Goal: Navigation & Orientation: Find specific page/section

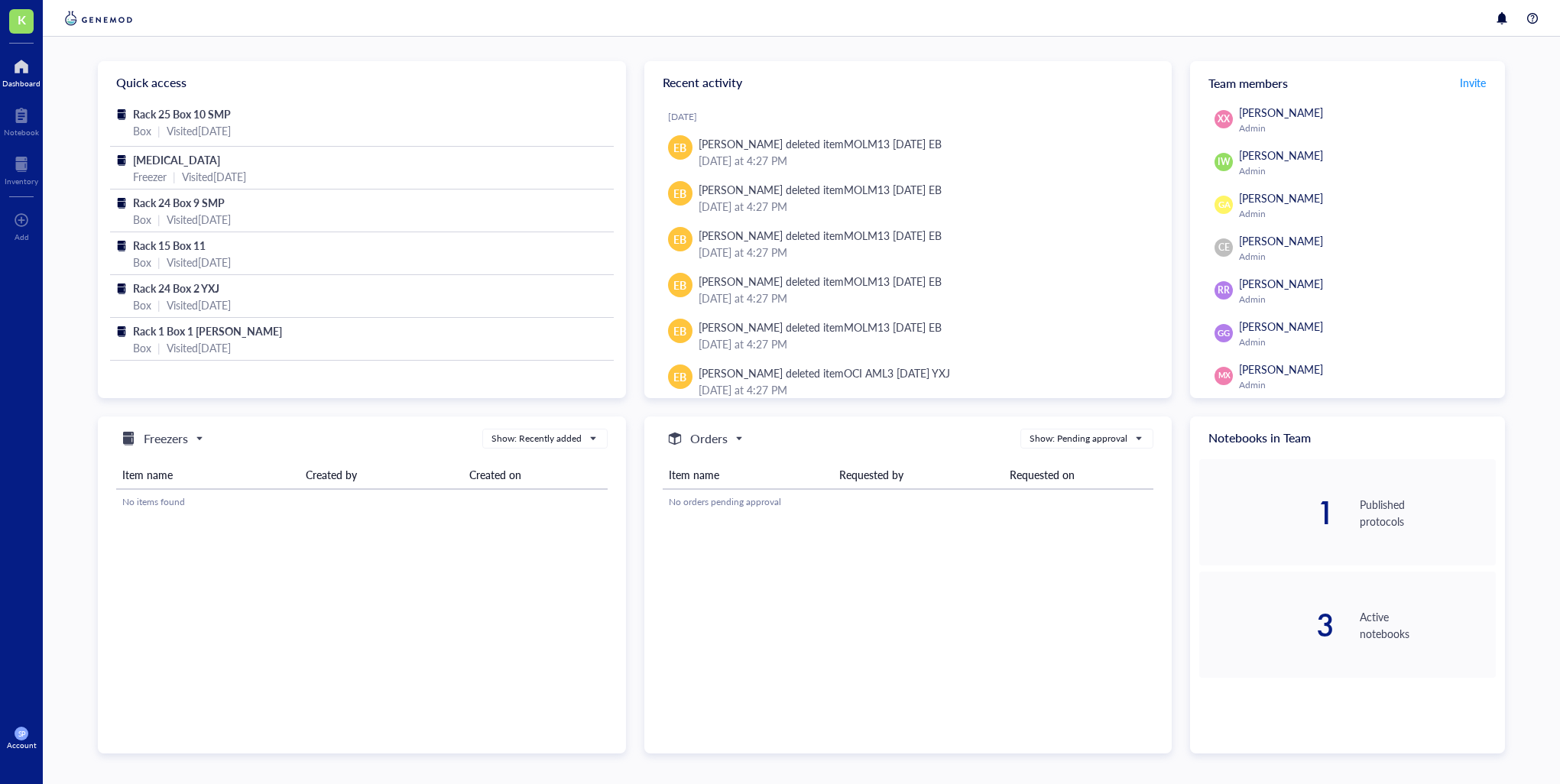
drag, startPoint x: 18, startPoint y: 80, endPoint x: 40, endPoint y: 83, distance: 22.2
click at [18, 80] on div "Dashboard" at bounding box center [22, 83] width 38 height 9
click at [12, 75] on div at bounding box center [22, 66] width 38 height 24
click at [68, 20] on img at bounding box center [98, 18] width 75 height 18
drag, startPoint x: 25, startPoint y: 72, endPoint x: 22, endPoint y: 82, distance: 10.4
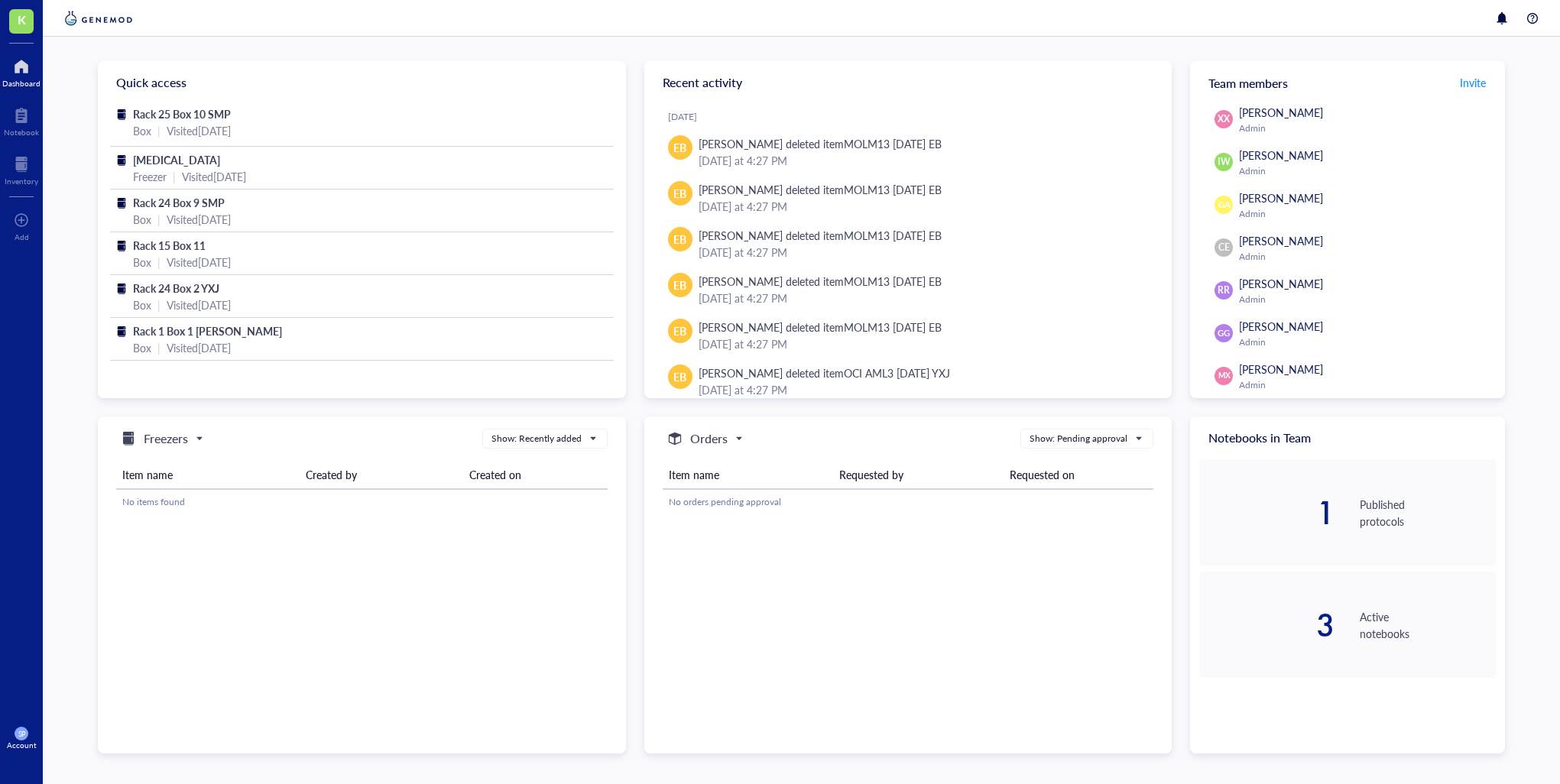
click at [24, 72] on div at bounding box center [22, 66] width 38 height 24
click at [16, 17] on span "K" at bounding box center [21, 21] width 25 height 24
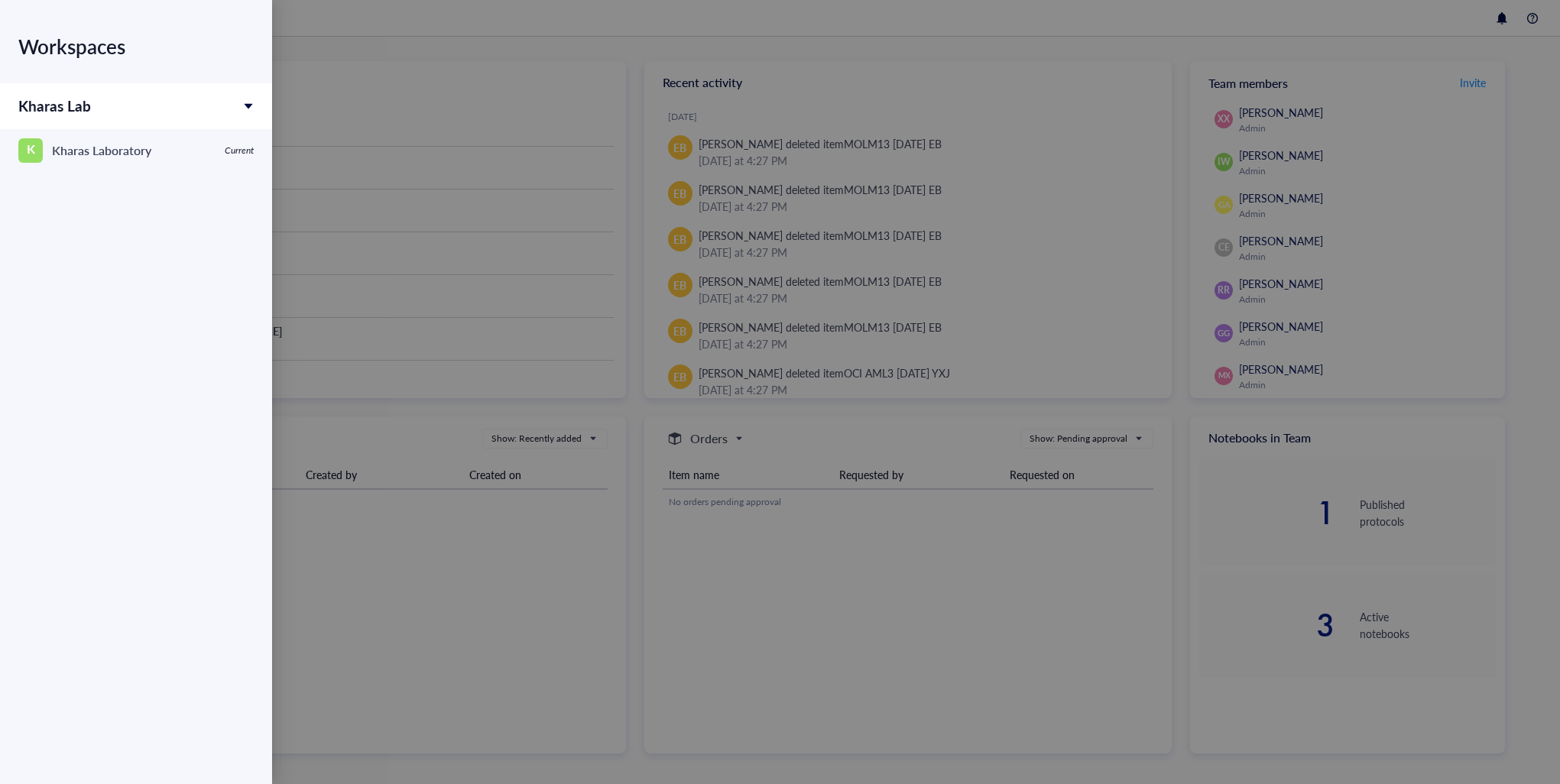
click at [103, 117] on div "Kharas Lab" at bounding box center [136, 106] width 272 height 46
drag, startPoint x: 120, startPoint y: 109, endPoint x: 228, endPoint y: 110, distance: 108.0
click at [120, 109] on div "Kharas Lab" at bounding box center [136, 106] width 272 height 46
click at [434, 80] on div at bounding box center [780, 392] width 1560 height 784
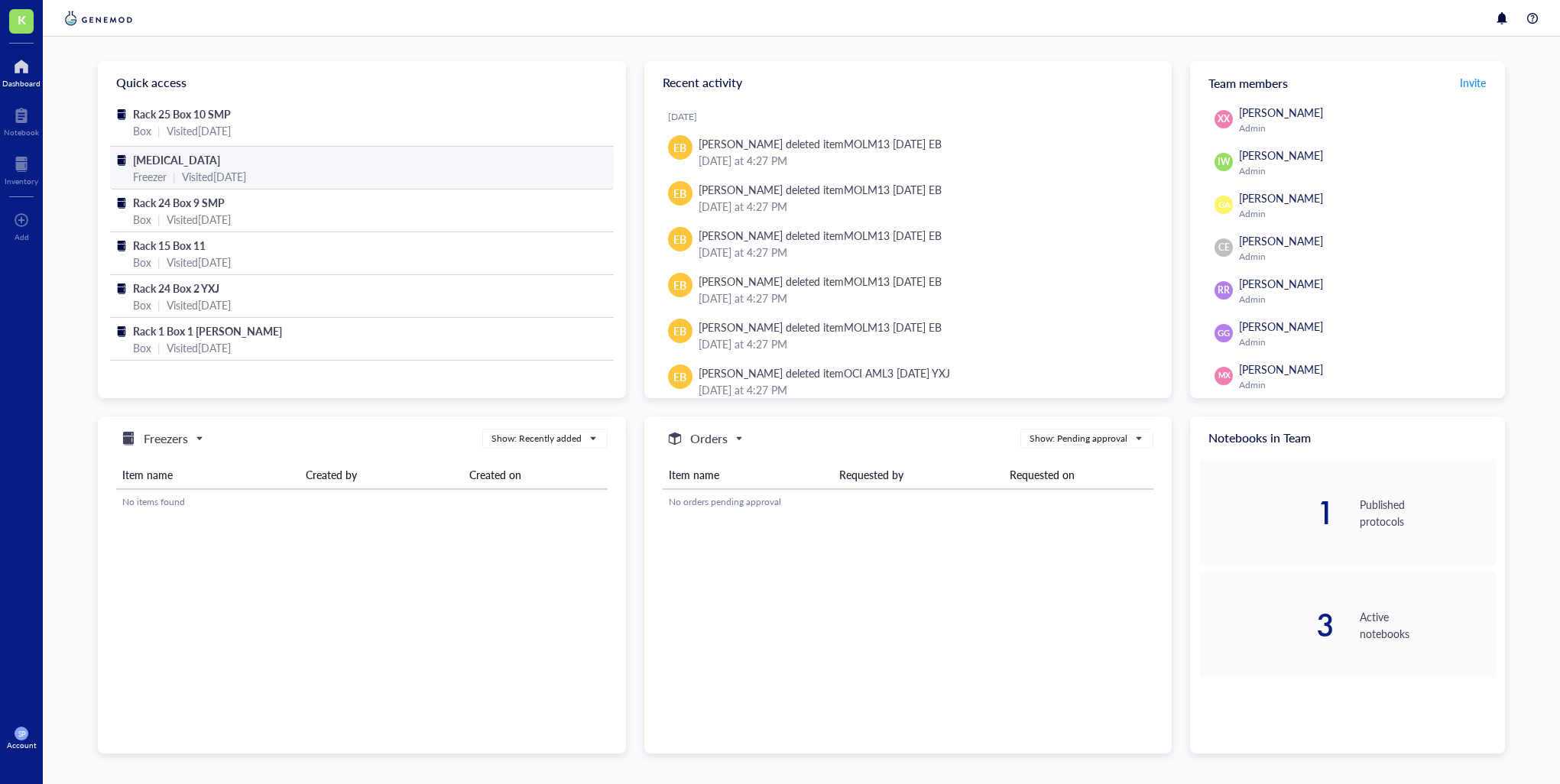
click at [246, 168] on div "Visited 3 months ago" at bounding box center [213, 176] width 64 height 17
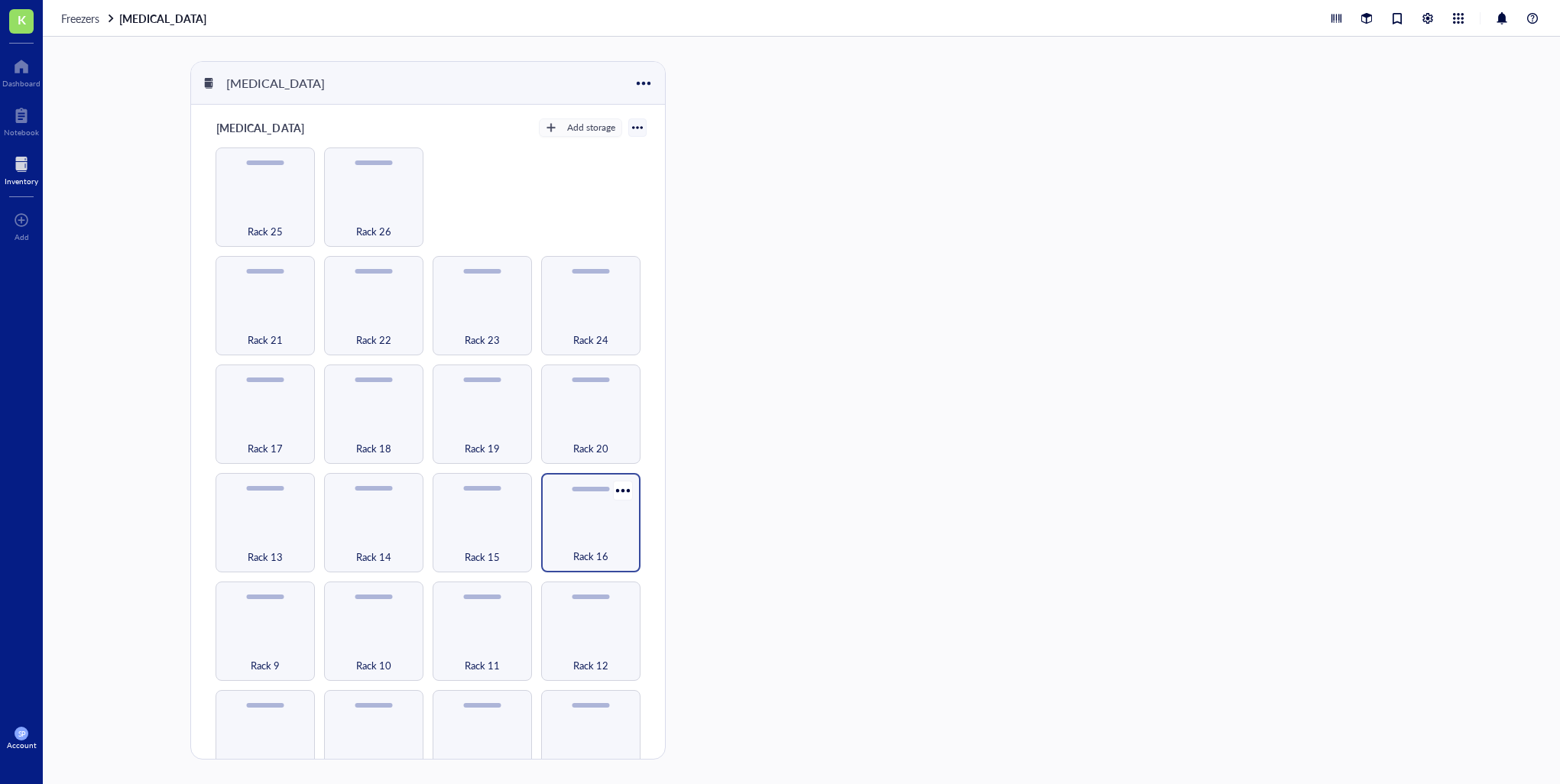
click at [594, 522] on div "Rack 16" at bounding box center [590, 522] width 99 height 99
